Goal: Task Accomplishment & Management: Manage account settings

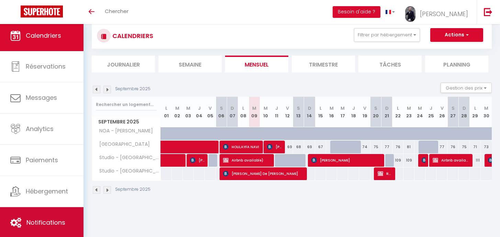
click at [40, 223] on span "Notifications" at bounding box center [45, 223] width 39 height 9
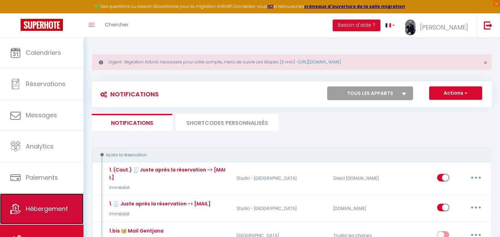
click at [43, 216] on link "Hébergement" at bounding box center [41, 209] width 83 height 31
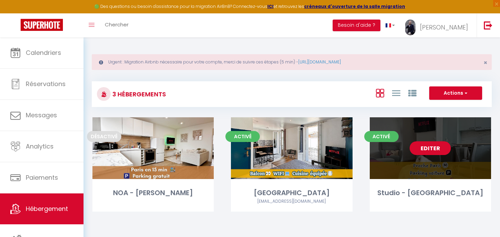
click at [426, 153] on link "Editer" at bounding box center [430, 149] width 41 height 14
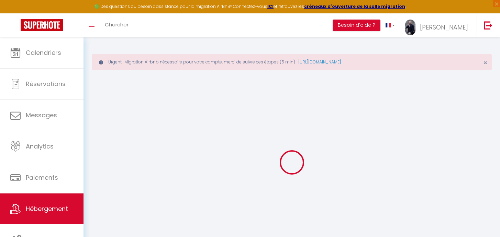
select select "+ 20 %"
select select "+ 30 %"
select select
checkbox input "false"
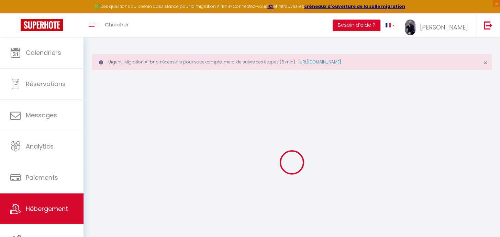
checkbox input "false"
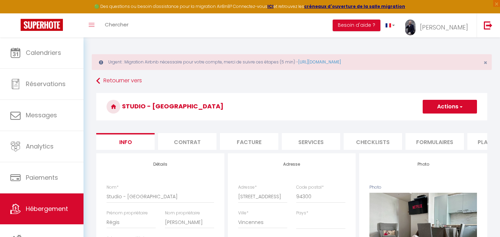
click at [472, 143] on li "Plateformes" at bounding box center [496, 141] width 58 height 17
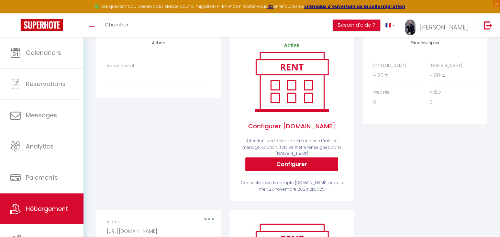
scroll to position [171, 0]
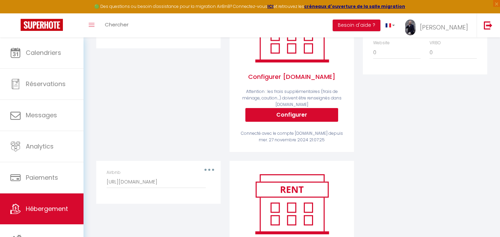
click at [211, 176] on div "Airbnb [URL][DOMAIN_NAME]" at bounding box center [158, 183] width 113 height 26
click at [209, 175] on div "Airbnb [URL][DOMAIN_NAME]" at bounding box center [159, 179] width 104 height 19
click at [206, 175] on div "Airbnb [URL][DOMAIN_NAME]" at bounding box center [159, 179] width 104 height 19
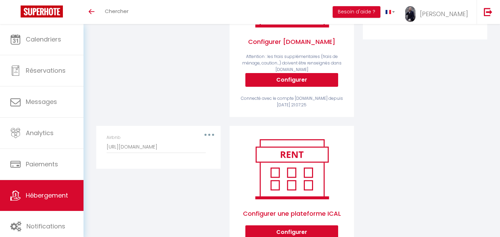
scroll to position [197, 0]
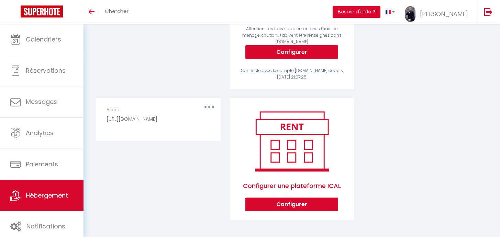
click at [209, 107] on div "Airbnb [URL][DOMAIN_NAME]" at bounding box center [159, 116] width 104 height 19
click at [215, 107] on button "button" at bounding box center [209, 107] width 19 height 11
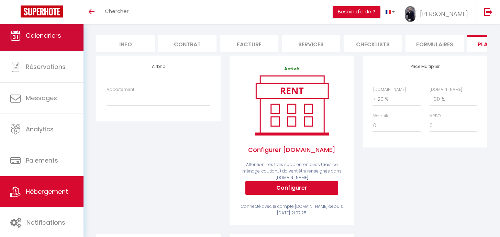
scroll to position [0, 0]
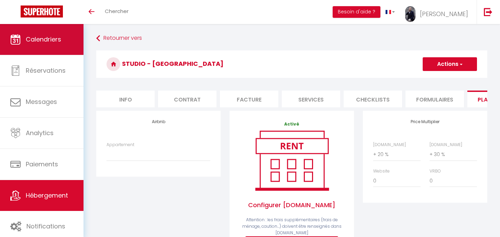
click at [36, 31] on link "Calendriers" at bounding box center [41, 39] width 83 height 31
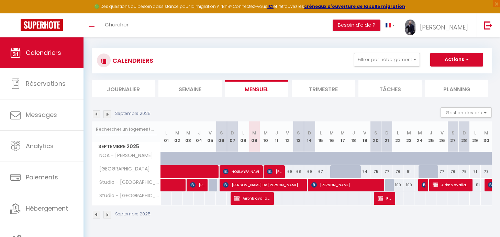
scroll to position [37, 0]
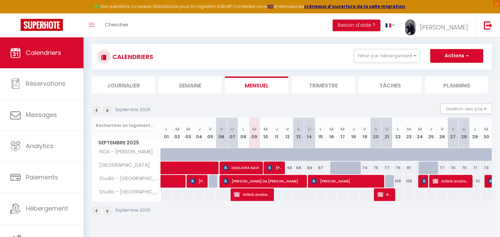
click at [128, 191] on span "Studio - [GEOGRAPHIC_DATA]" at bounding box center [127, 193] width 69 height 8
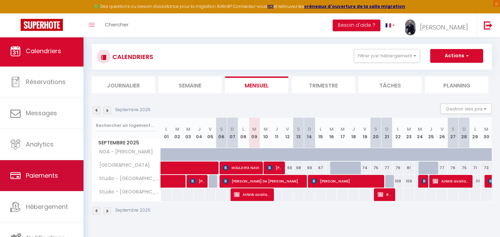
scroll to position [4, 0]
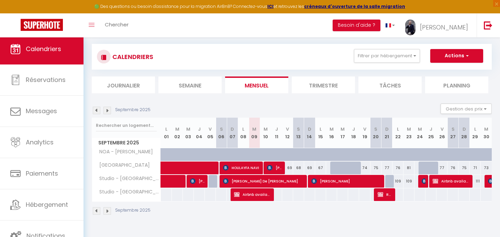
click at [106, 111] on img at bounding box center [107, 111] width 8 height 8
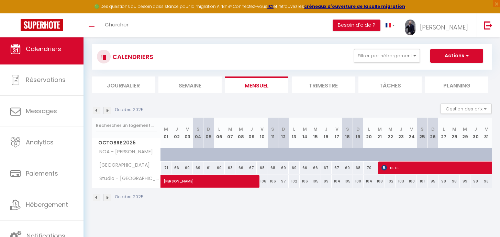
click at [97, 111] on img at bounding box center [97, 111] width 8 height 8
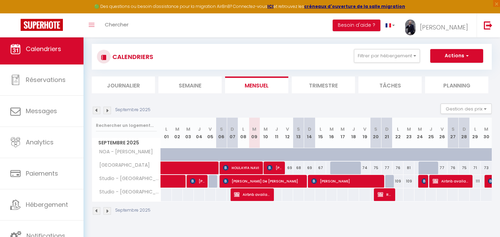
click at [487, 183] on div at bounding box center [489, 181] width 11 height 13
click at [107, 108] on img at bounding box center [107, 111] width 8 height 8
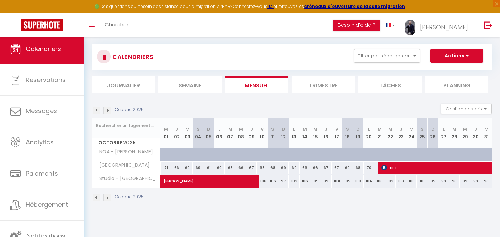
click at [97, 111] on img at bounding box center [97, 111] width 8 height 8
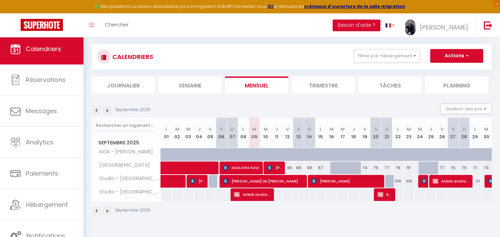
click at [100, 111] on img at bounding box center [97, 111] width 8 height 8
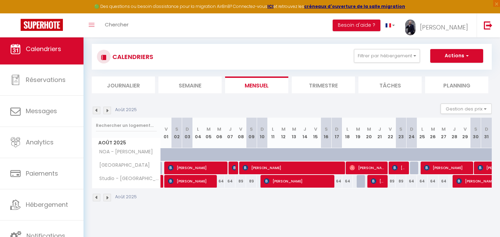
click at [108, 111] on img at bounding box center [107, 111] width 8 height 8
select select
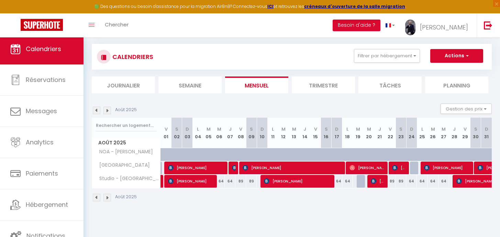
select select
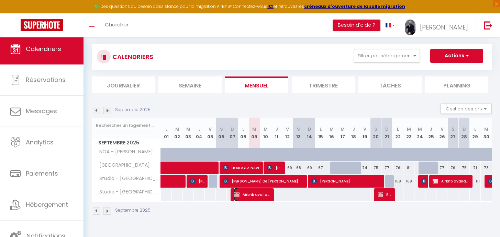
click at [262, 192] on span "Airbnb available)" at bounding box center [252, 194] width 37 height 13
select select "OK"
select select "KO"
select select "0"
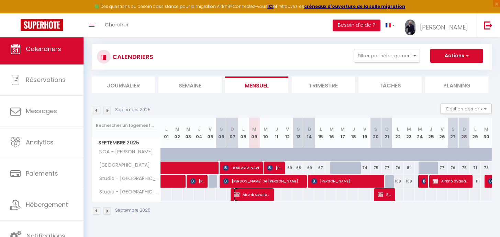
select select "1"
select select
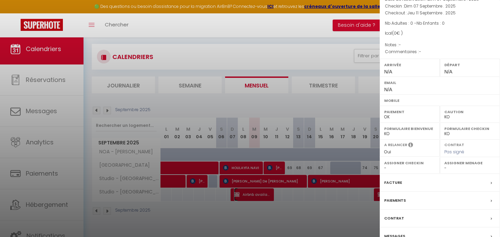
scroll to position [76, 0]
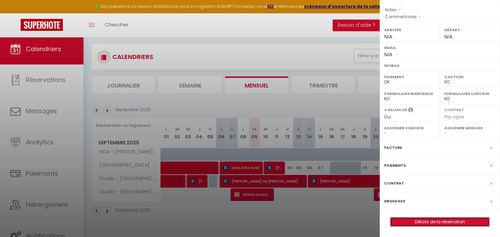
click at [445, 220] on link "Détails de la réservation" at bounding box center [439, 222] width 99 height 9
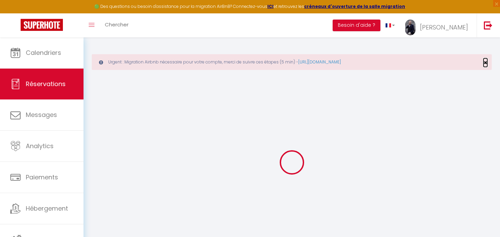
click at [483, 62] on span "×" at bounding box center [485, 62] width 4 height 9
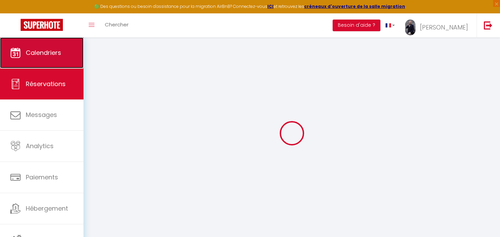
click at [38, 49] on span "Calendriers" at bounding box center [43, 52] width 35 height 9
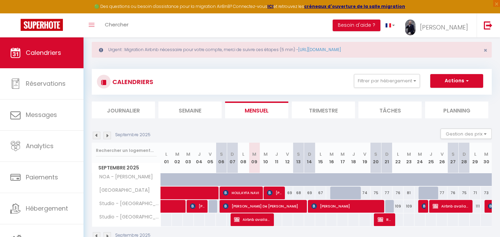
scroll to position [37, 0]
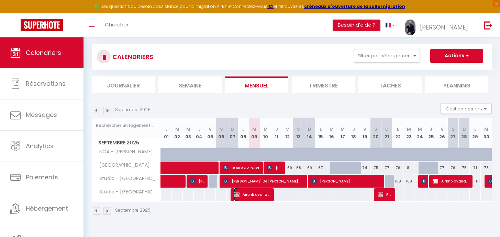
click at [258, 198] on span "Airbnb available)" at bounding box center [252, 194] width 37 height 13
select select "OK"
select select "KO"
select select "0"
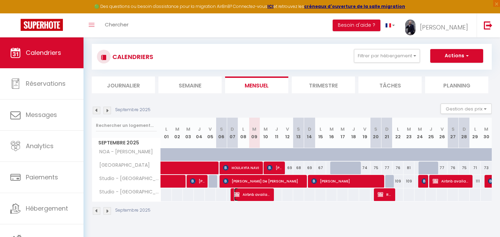
select select "1"
select select
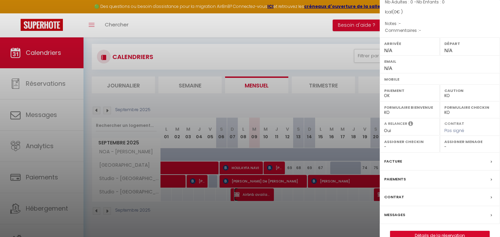
scroll to position [76, 0]
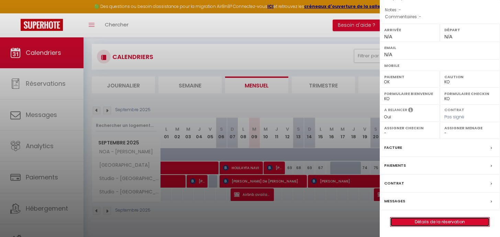
click at [428, 221] on link "Détails de la réservation" at bounding box center [439, 222] width 99 height 9
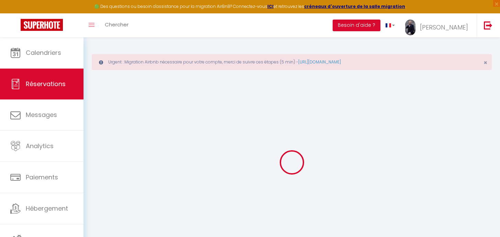
select select
checkbox input "false"
select select
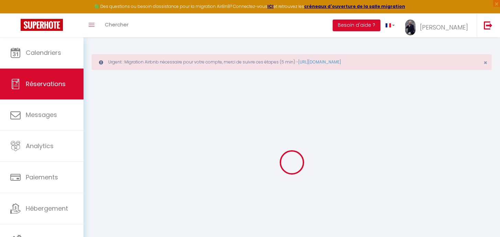
select select
checkbox input "false"
select select
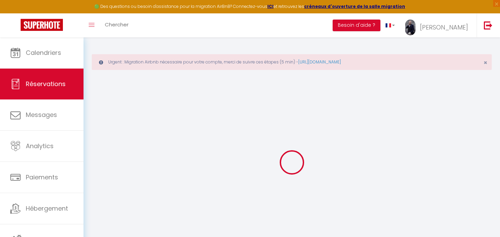
select select
checkbox input "false"
select select
checkbox input "false"
select select
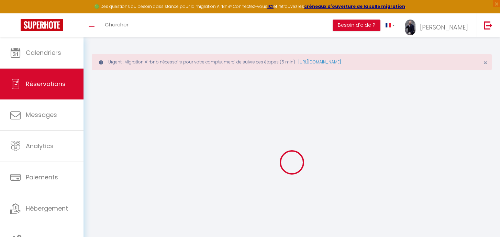
select select
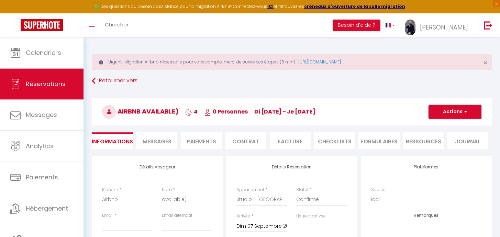
click at [452, 114] on button "Actions" at bounding box center [454, 112] width 53 height 14
click at [444, 145] on link "Supprimer" at bounding box center [448, 145] width 54 height 9
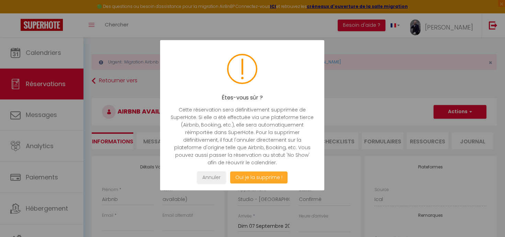
click at [254, 179] on button "Oui je la supprime !" at bounding box center [258, 178] width 57 height 12
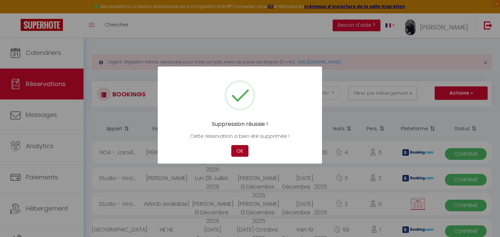
click at [239, 153] on button "OK" at bounding box center [239, 151] width 17 height 12
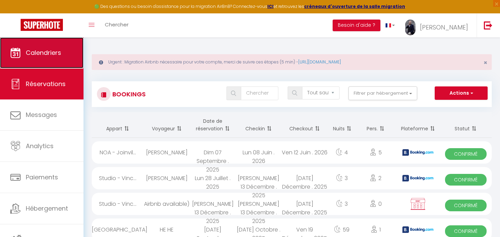
click at [45, 59] on link "Calendriers" at bounding box center [41, 52] width 83 height 31
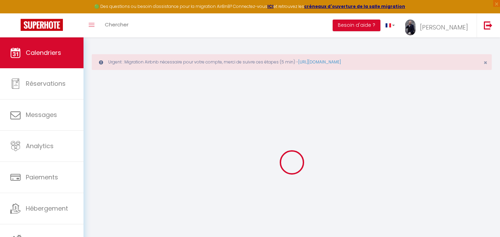
select select
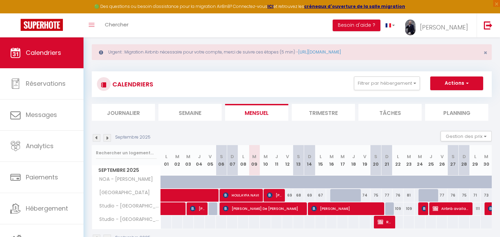
scroll to position [37, 0]
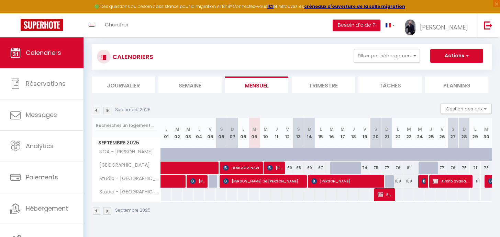
click at [377, 198] on div at bounding box center [379, 195] width 11 height 13
click at [385, 195] on span "Reserved" at bounding box center [385, 194] width 15 height 13
select select "OK"
select select "KO"
select select "0"
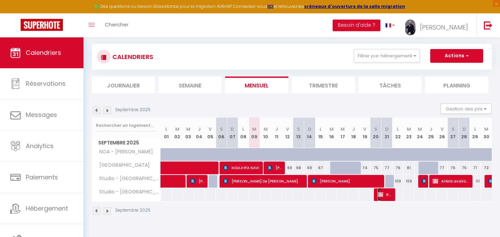
select select "0"
select select "1"
select select
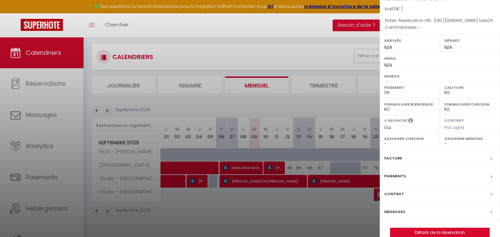
scroll to position [76, 0]
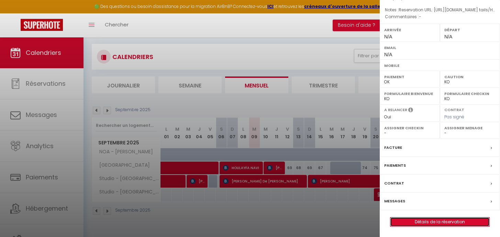
click at [426, 219] on link "Détails de la réservation" at bounding box center [439, 222] width 99 height 9
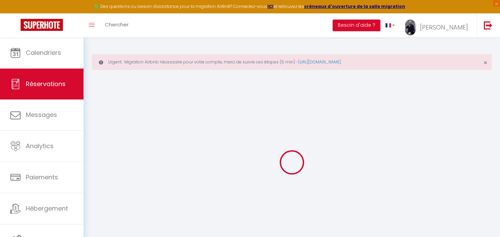
type input "Reserved"
select select
select select "55213"
select select "1"
type input "Sam 20 Septembre 2025"
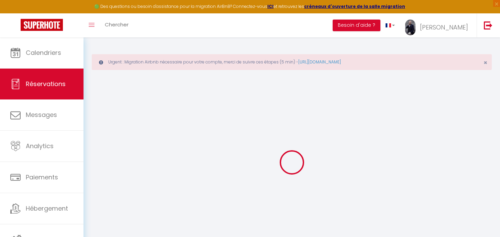
select select
type input "Lun 22 Septembre 2025"
select select
type input "0"
select select "12"
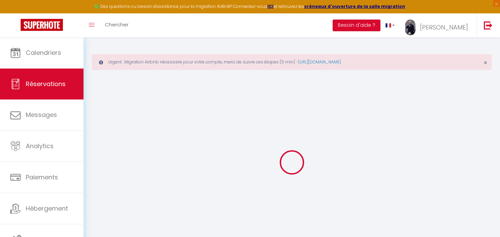
select select
checkbox input "false"
type input "0"
select select "73"
type input "40"
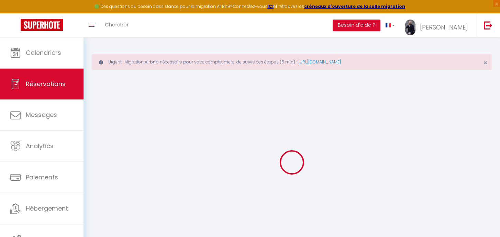
type input "0"
select select
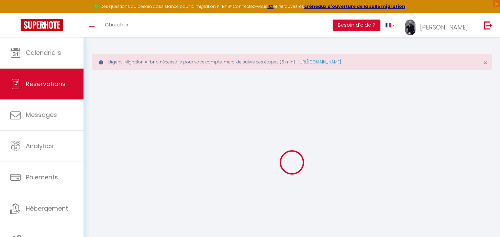
select select "14"
checkbox input "false"
select select
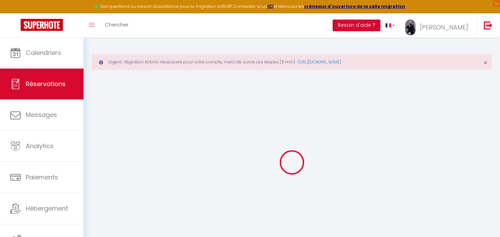
checkbox input "false"
select select
checkbox input "false"
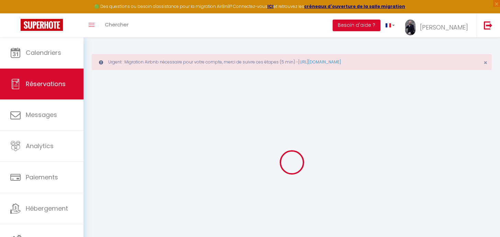
select select
checkbox input "false"
type textarea "Reservation URL: [URL][DOMAIN_NAME] tails/HM2PBXT9XB. Phone Number (Last 4 Digi…"
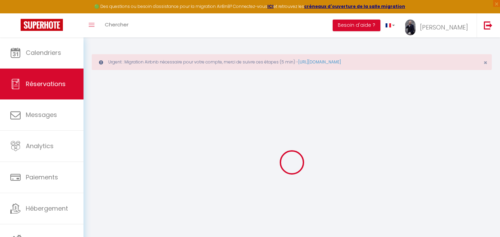
select select
checkbox input "false"
type textarea "Reservation URL: [URL][DOMAIN_NAME] tails/HM2PBXT9XB. Phone Number (Last 4 Digi…"
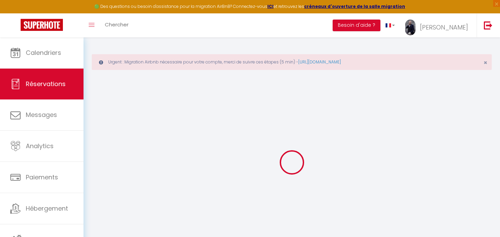
select select
checkbox input "false"
type textarea "Reservation URL: [URL][DOMAIN_NAME] tails/HM2PBXT9XB. Phone Number (Last 4 Digi…"
select select
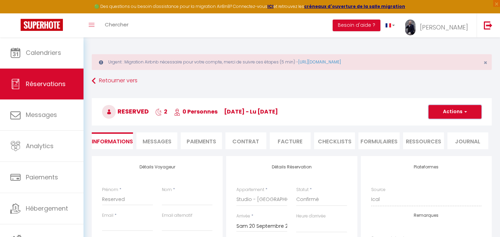
click at [452, 117] on button "Actions" at bounding box center [454, 112] width 53 height 14
click at [443, 143] on link "Supprimer" at bounding box center [448, 145] width 54 height 9
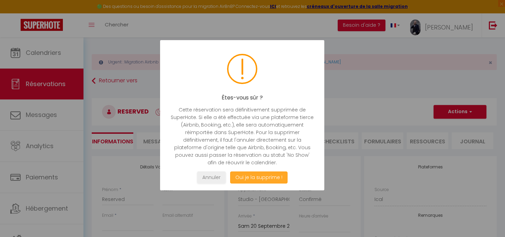
click at [257, 176] on button "Oui je la supprime !" at bounding box center [258, 178] width 57 height 12
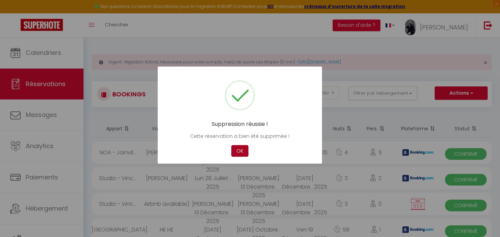
click at [237, 149] on button "OK" at bounding box center [239, 151] width 17 height 12
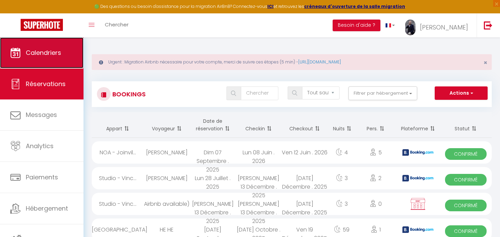
click at [31, 62] on link "Calendriers" at bounding box center [41, 52] width 83 height 31
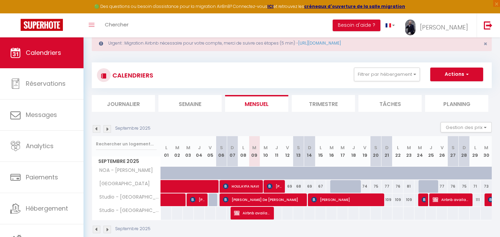
scroll to position [37, 0]
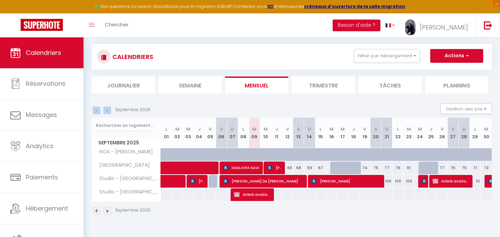
click at [103, 111] on div "Septembre 2025" at bounding box center [122, 111] width 61 height 8
click at [107, 111] on img at bounding box center [107, 111] width 8 height 8
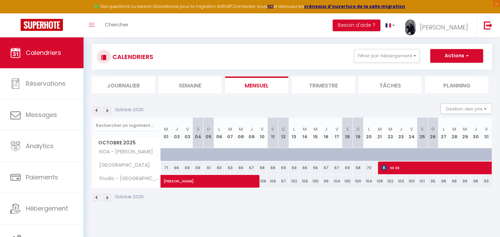
click at [96, 110] on img at bounding box center [97, 111] width 8 height 8
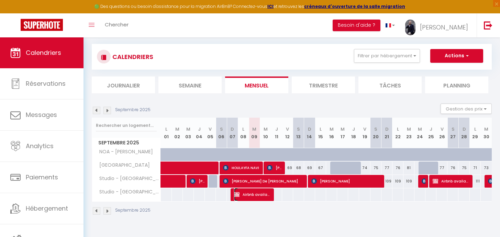
click at [251, 195] on span "Airbnb available)" at bounding box center [252, 194] width 37 height 13
select select "OK"
select select "KO"
select select "0"
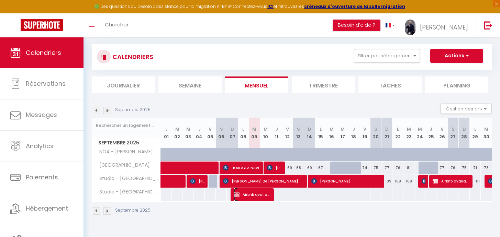
select select "1"
select select
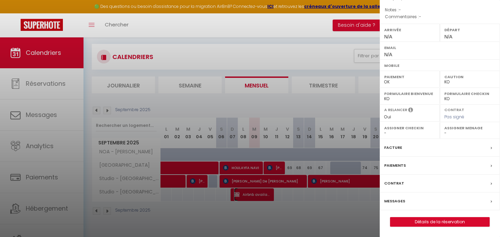
scroll to position [87, 0]
click at [425, 222] on link "Détails de la réservation" at bounding box center [439, 222] width 99 height 9
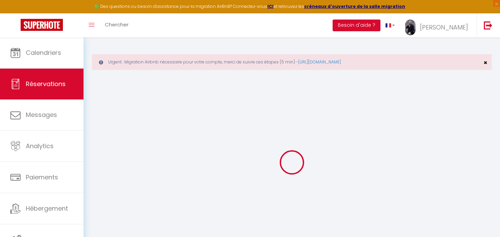
type input "Airbnb"
type input "available)"
select select
select select "55213"
select select "1"
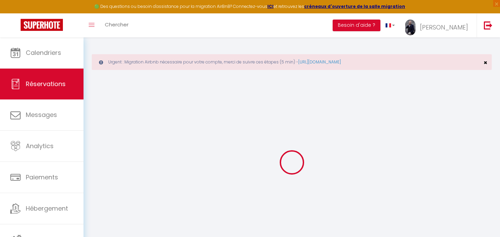
type input "Dim 07 Septembre 2025"
select select
type input "Jeu 11 Septembre 2025"
select select
type input "0"
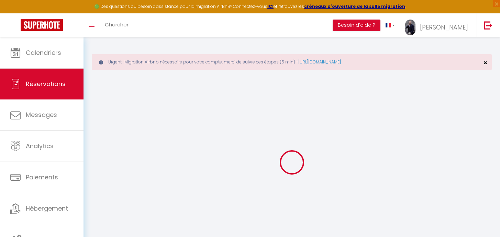
select select "12"
select select
checkbox input "false"
type input "0"
select select "73"
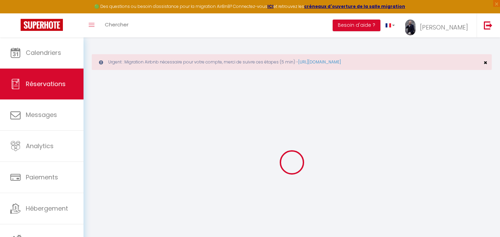
type input "40"
type input "0"
select select
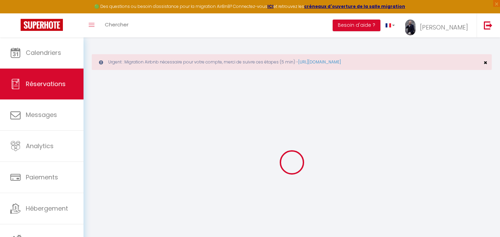
select select
select select "14"
checkbox input "false"
select select
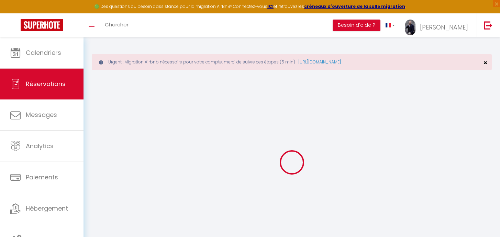
select select
checkbox input "false"
select select
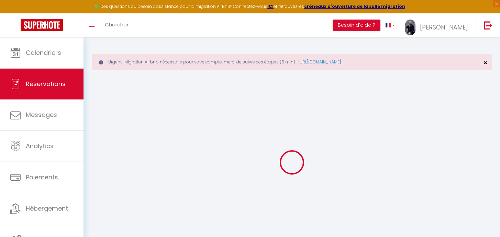
checkbox input "false"
select select
checkbox input "false"
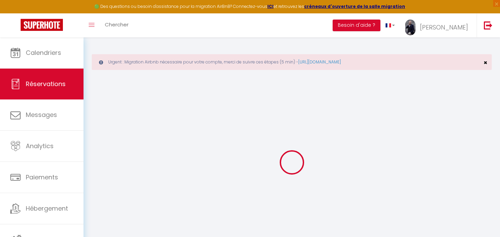
select select
checkbox input "false"
select select
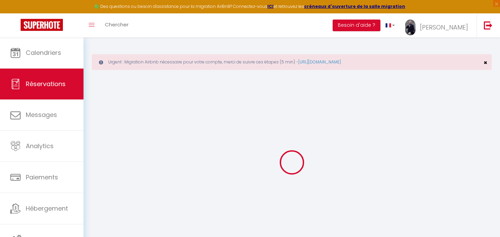
checkbox input "false"
select select
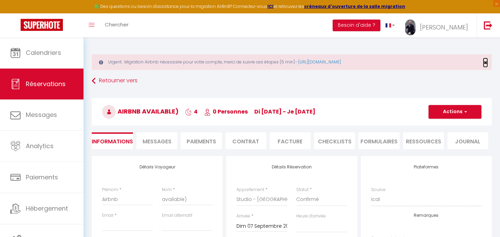
click at [484, 61] on span "×" at bounding box center [485, 62] width 4 height 9
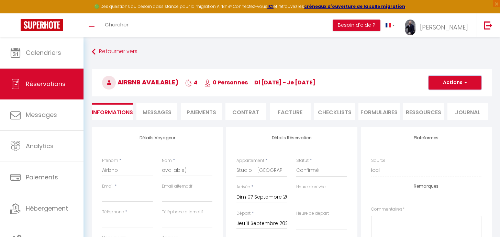
click at [458, 82] on button "Actions" at bounding box center [454, 83] width 53 height 14
click at [442, 114] on link "Supprimer" at bounding box center [448, 115] width 54 height 9
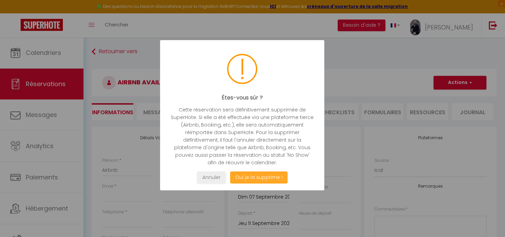
click at [272, 176] on button "Oui je la supprime !" at bounding box center [258, 178] width 57 height 12
select select "not_cancelled"
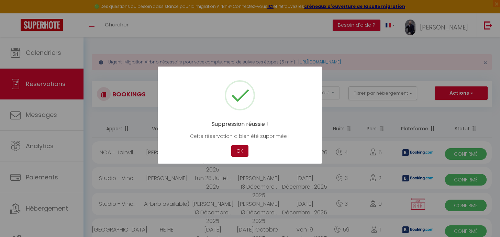
click at [242, 151] on button "OK" at bounding box center [239, 151] width 17 height 12
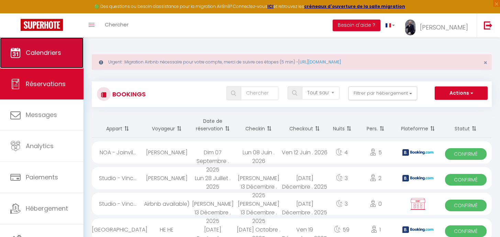
click at [39, 56] on span "Calendriers" at bounding box center [43, 52] width 35 height 9
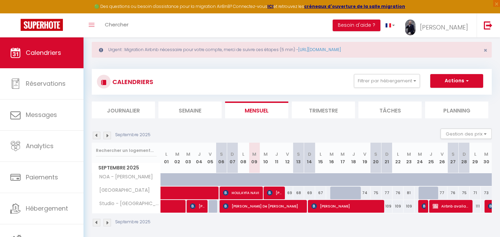
scroll to position [37, 0]
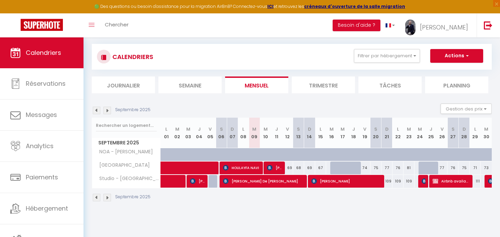
click at [105, 110] on img at bounding box center [107, 111] width 8 height 8
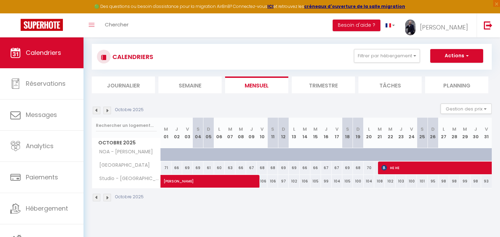
click at [97, 110] on img at bounding box center [97, 111] width 8 height 8
